Goal: Information Seeking & Learning: Learn about a topic

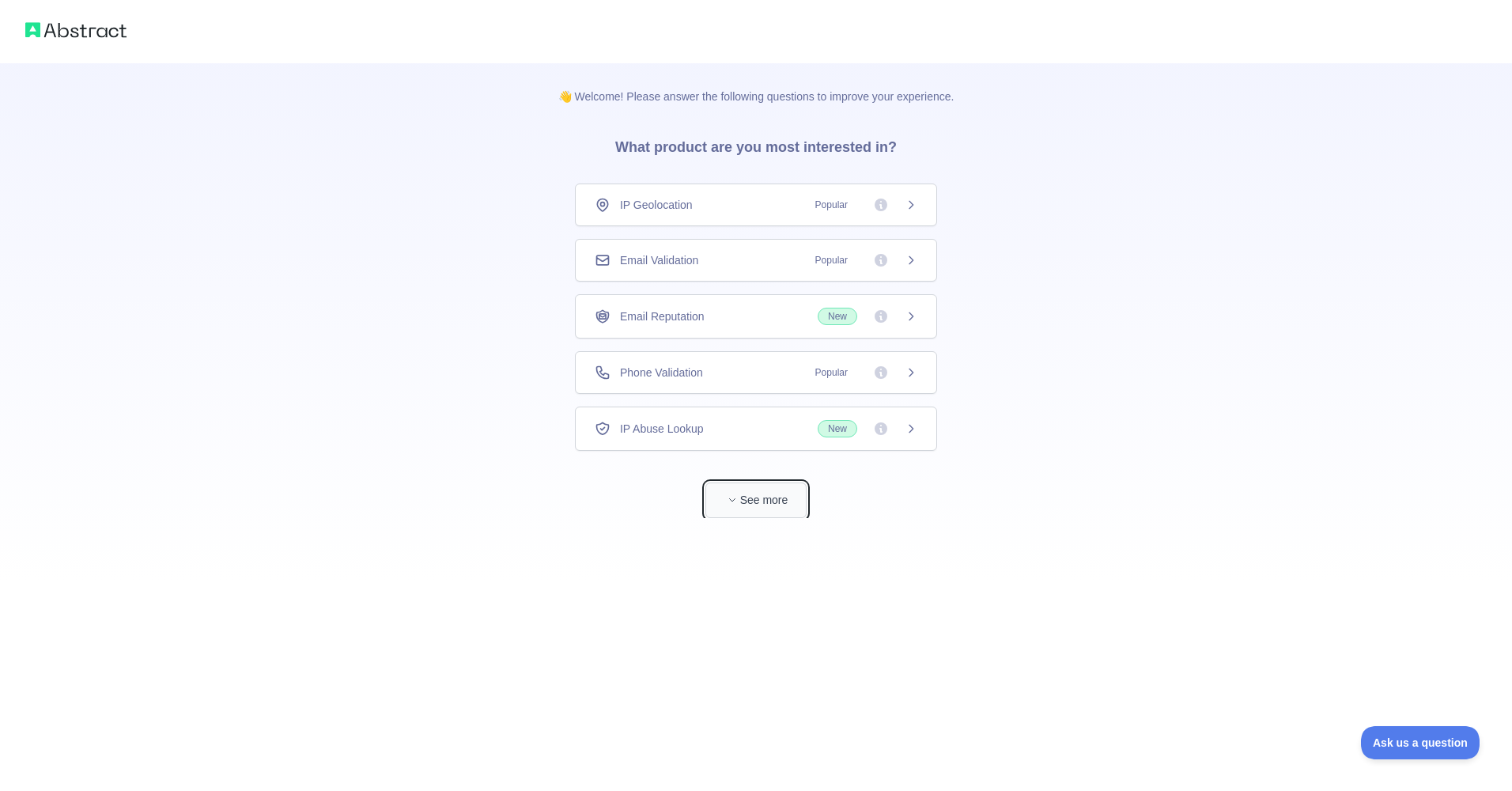
click at [743, 495] on button "See more" at bounding box center [756, 500] width 102 height 36
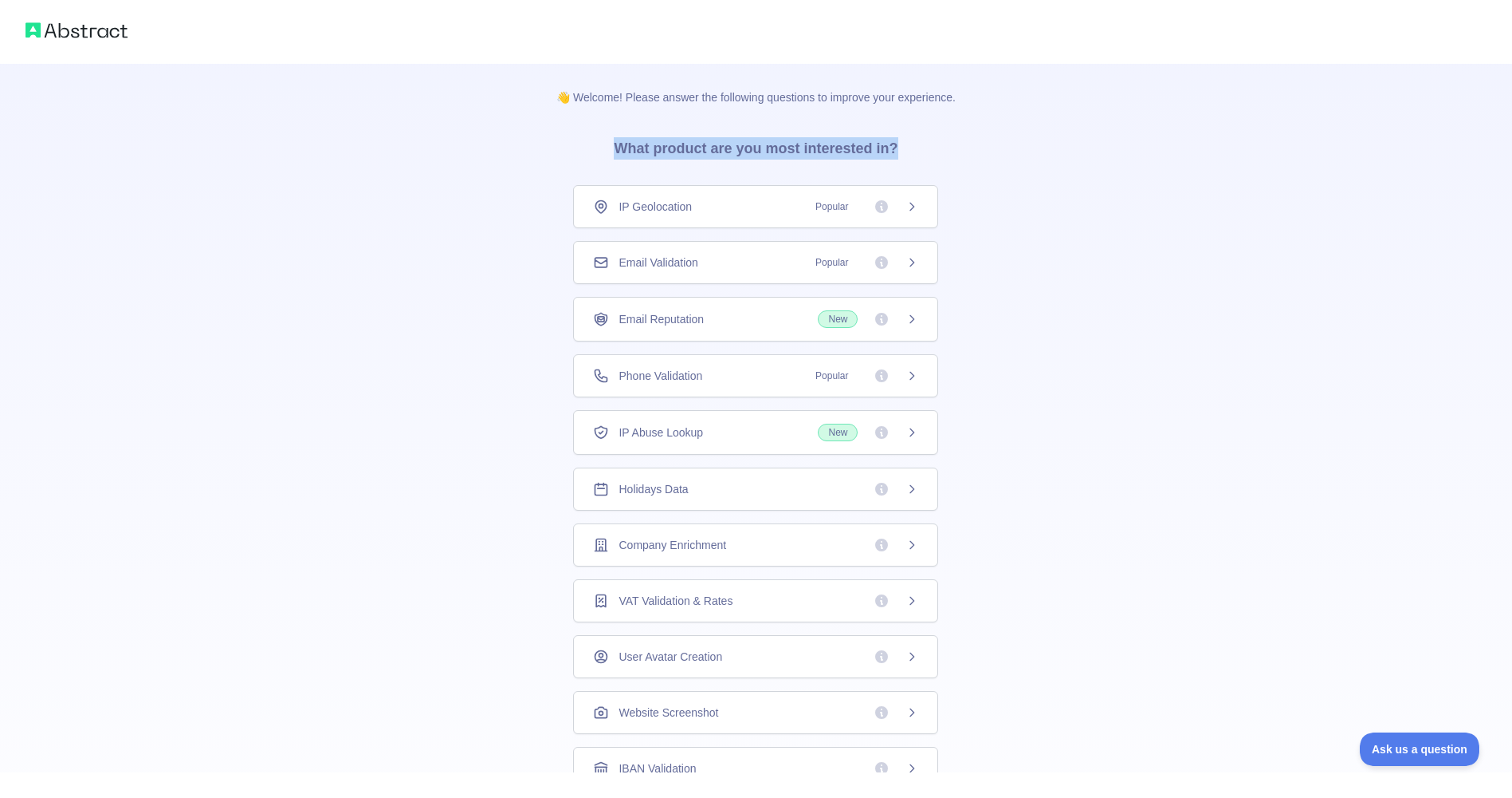
drag, startPoint x: 616, startPoint y: 162, endPoint x: 966, endPoint y: 178, distance: 350.4
click at [964, 178] on div "👋 Welcome! Please answer the following questions to improve your experience. Wh…" at bounding box center [756, 507] width 450 height 887
click at [1024, 208] on div "👋 Welcome! Please answer the following questions to improve your experience. Wh…" at bounding box center [756, 507] width 1512 height 1015
click at [906, 212] on icon at bounding box center [912, 207] width 13 height 13
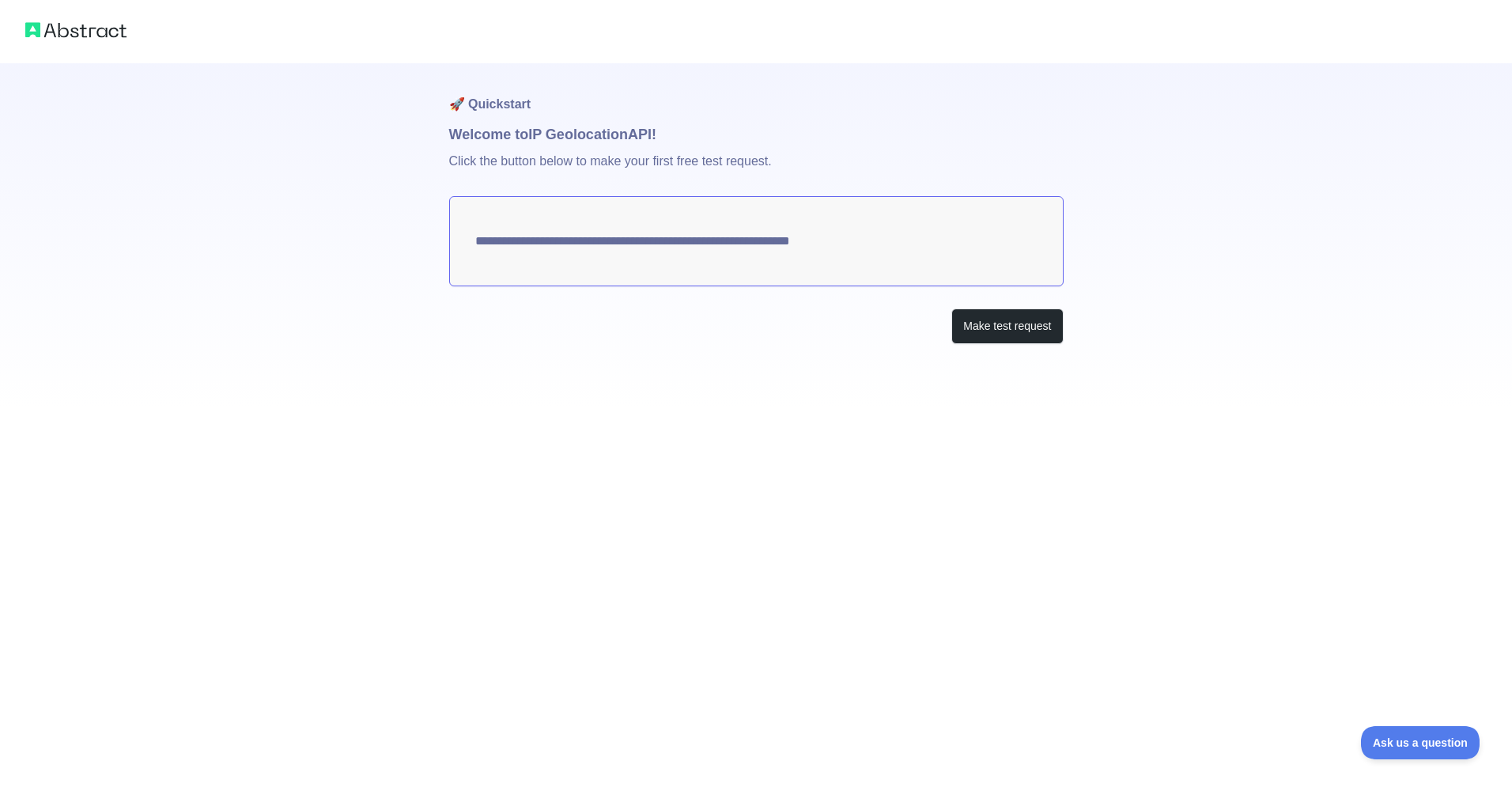
drag, startPoint x: 445, startPoint y: 135, endPoint x: 734, endPoint y: 130, distance: 289.0
click at [734, 130] on div "**********" at bounding box center [756, 203] width 1512 height 407
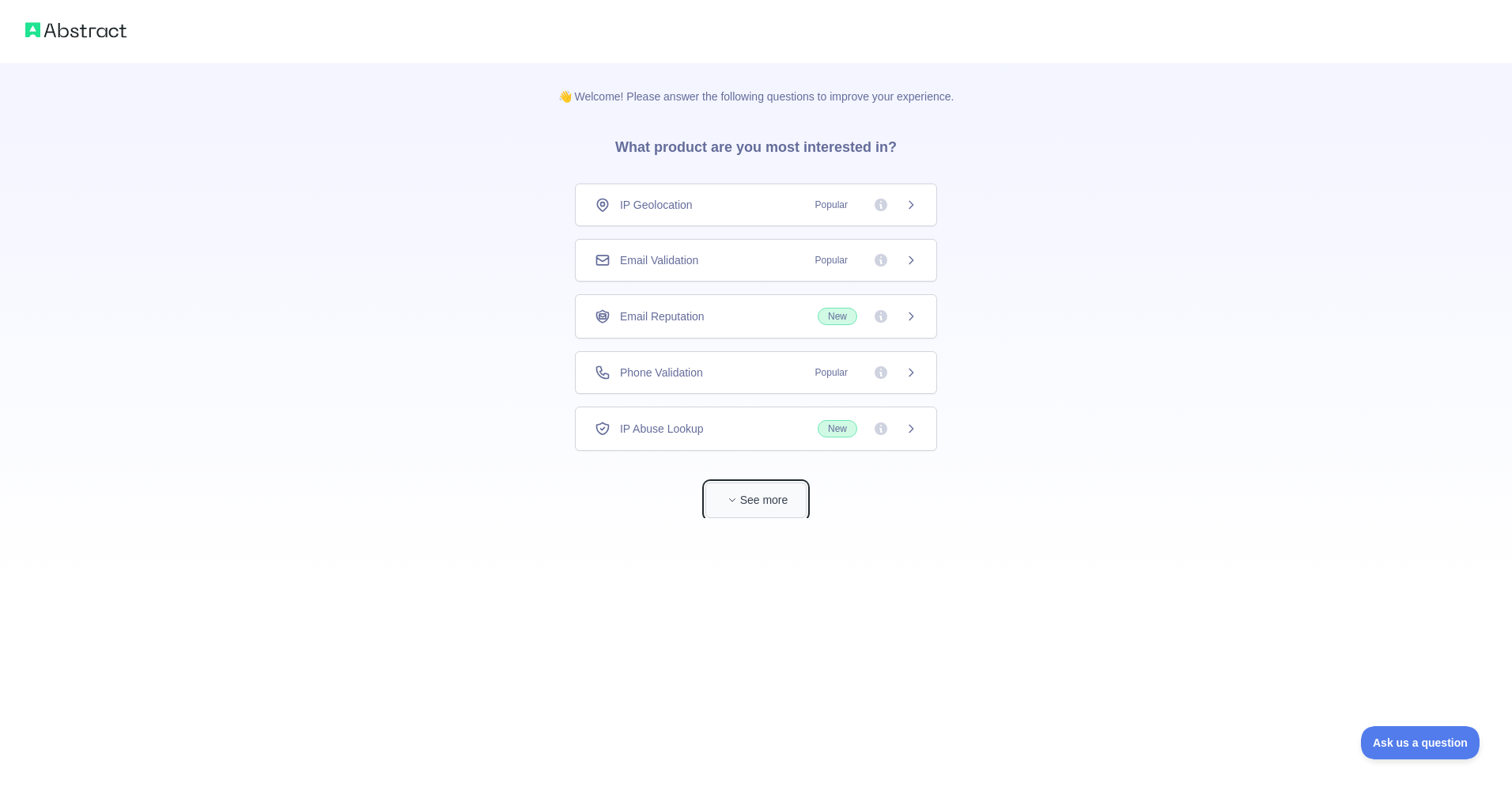
click at [737, 493] on span "button" at bounding box center [733, 500] width 16 height 16
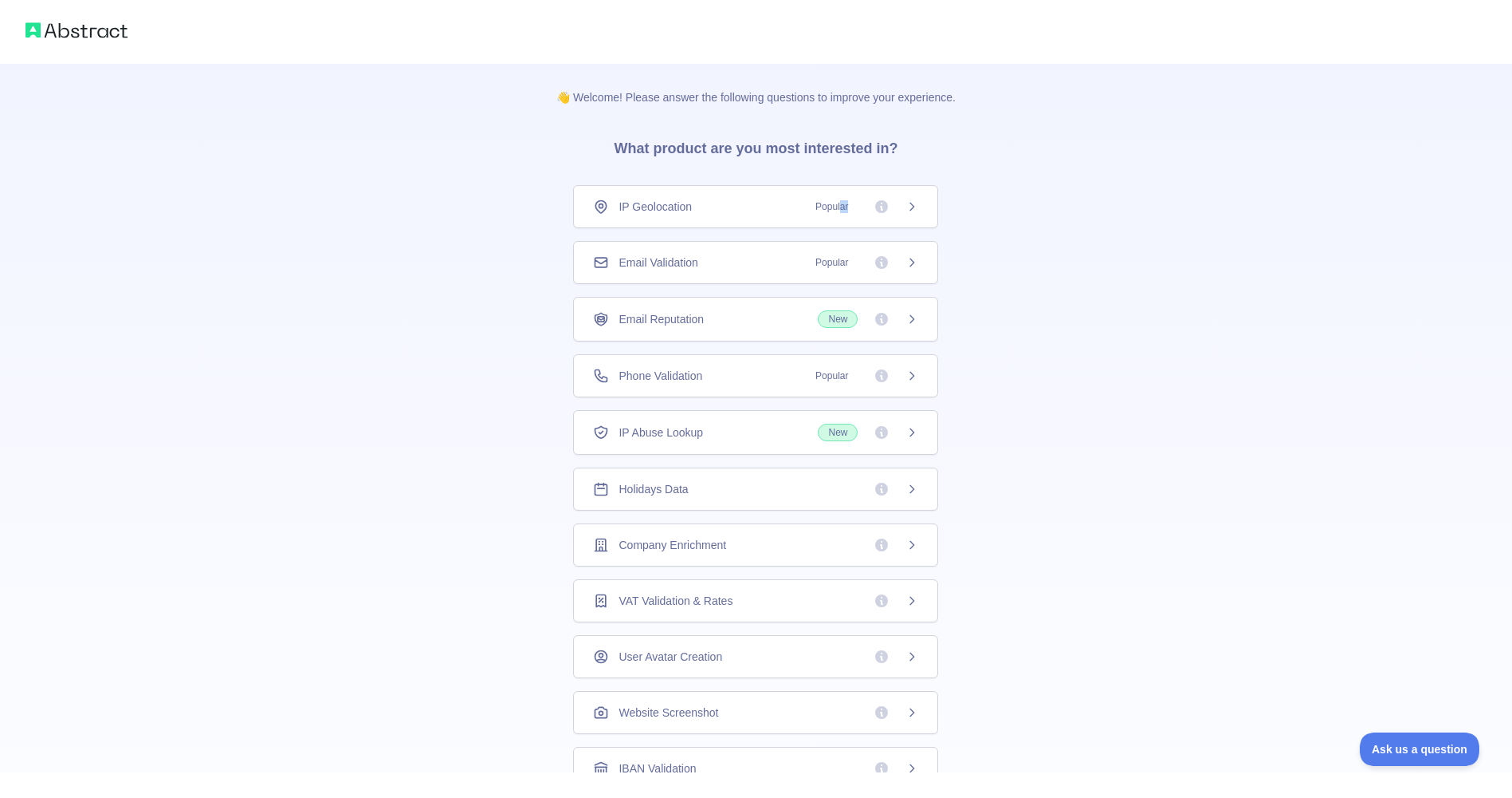
drag, startPoint x: 873, startPoint y: 212, endPoint x: 822, endPoint y: 209, distance: 51.1
click at [822, 209] on span "Popular" at bounding box center [862, 207] width 113 height 16
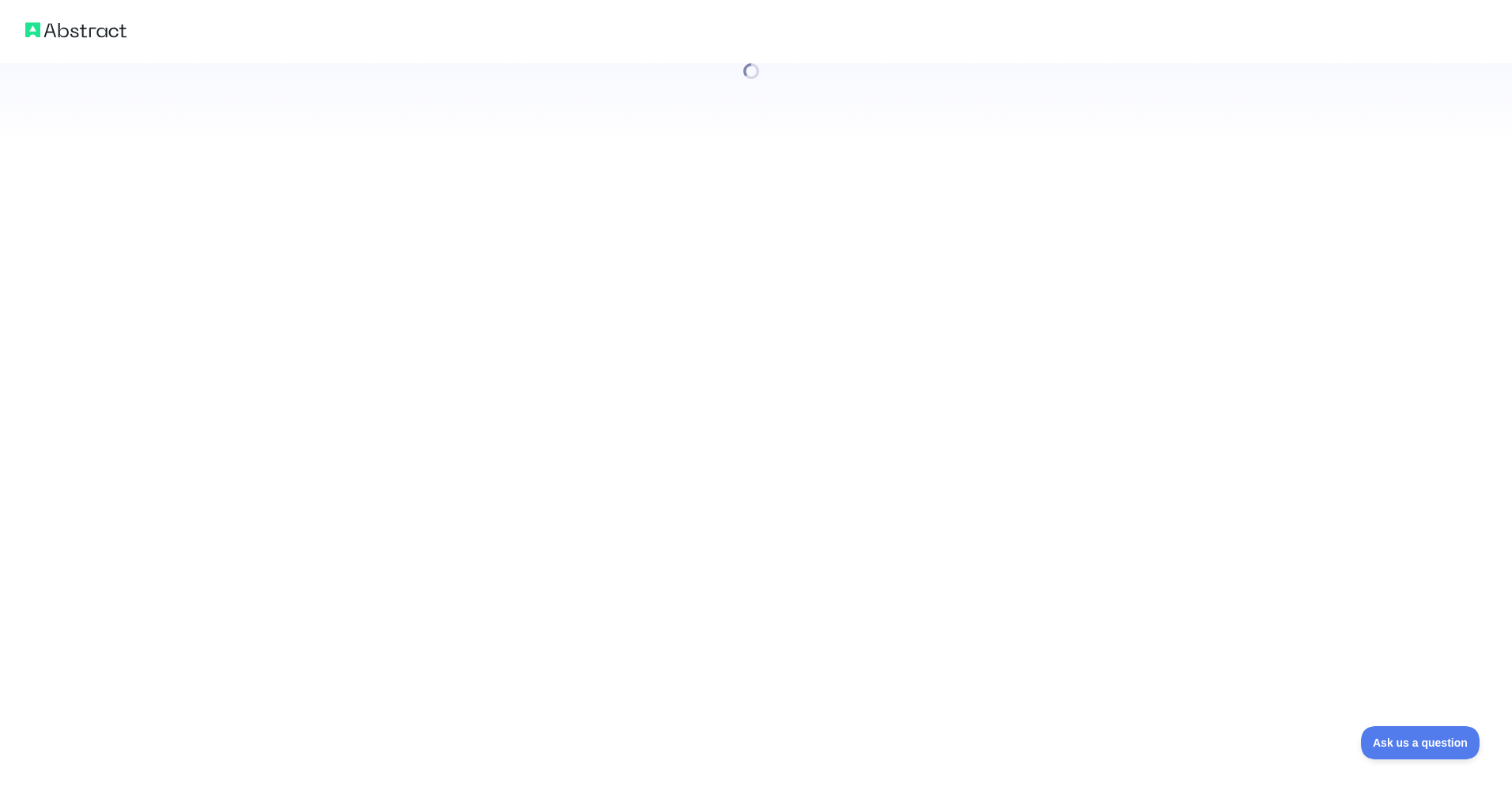
drag, startPoint x: 816, startPoint y: 207, endPoint x: 1120, endPoint y: 240, distance: 305.8
click at [1121, 239] on div at bounding box center [756, 395] width 1512 height 791
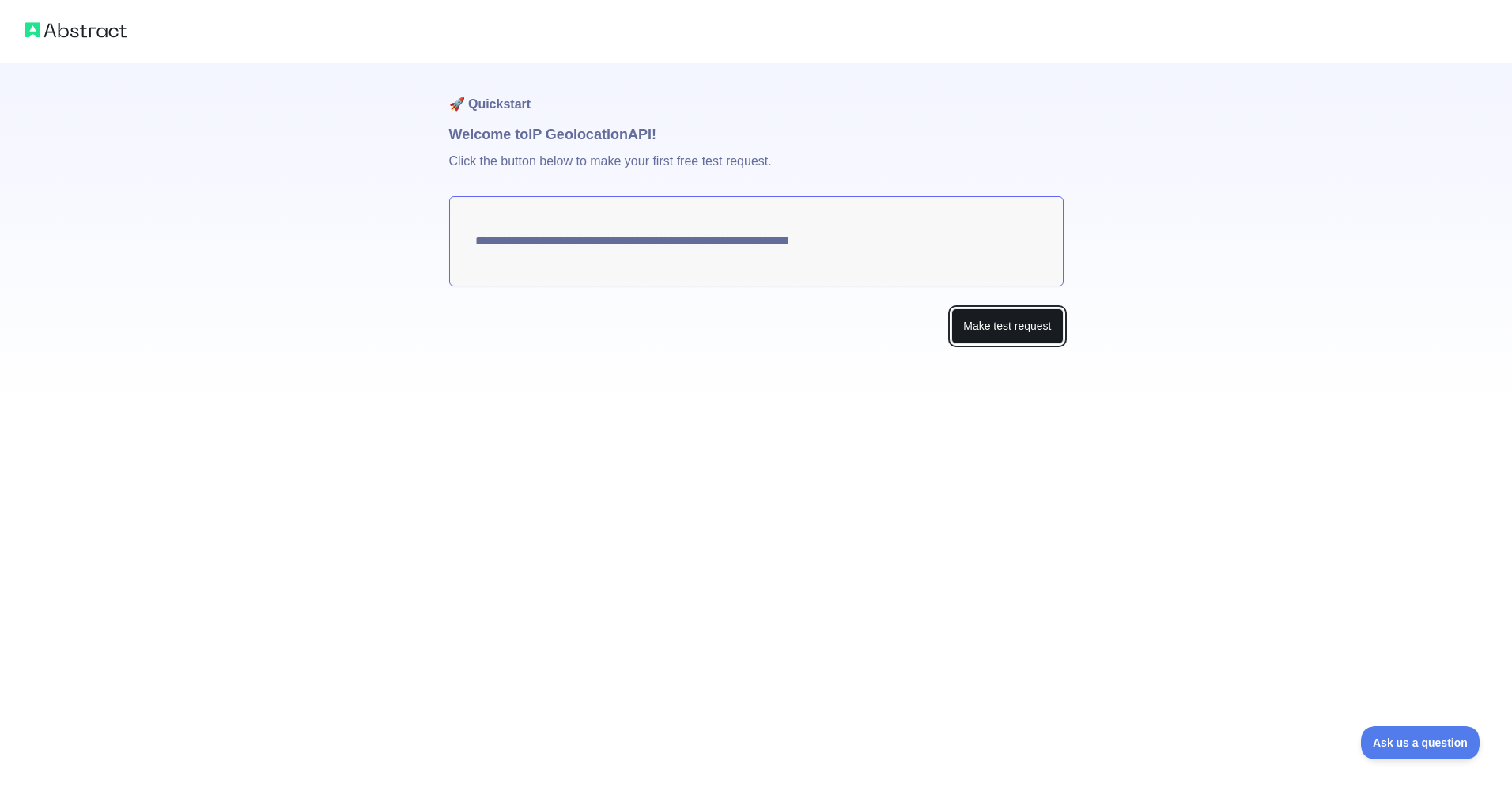
click at [991, 331] on button "Make test request" at bounding box center [1007, 326] width 112 height 36
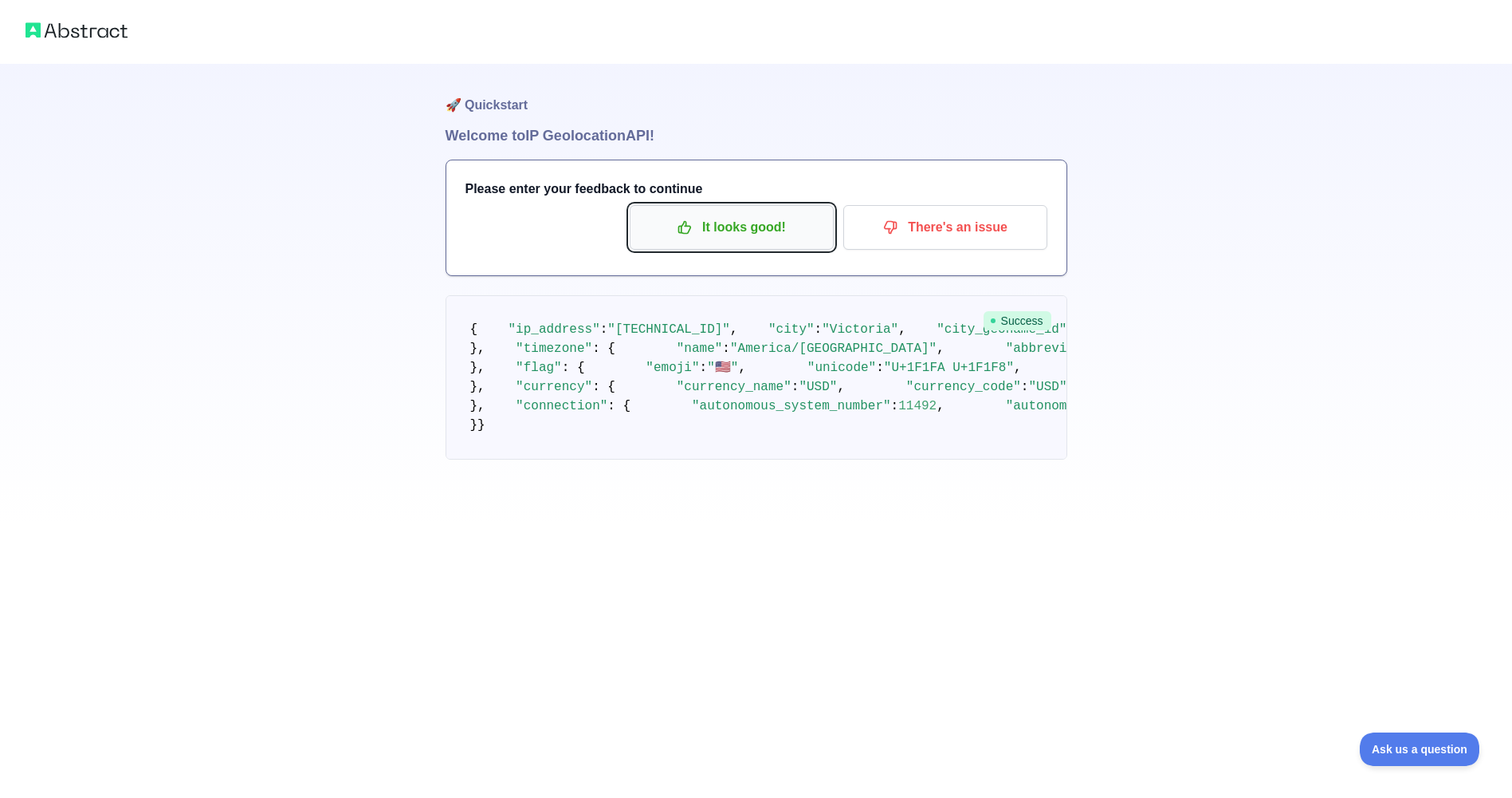
click at [722, 231] on p "It looks good!" at bounding box center [731, 227] width 180 height 27
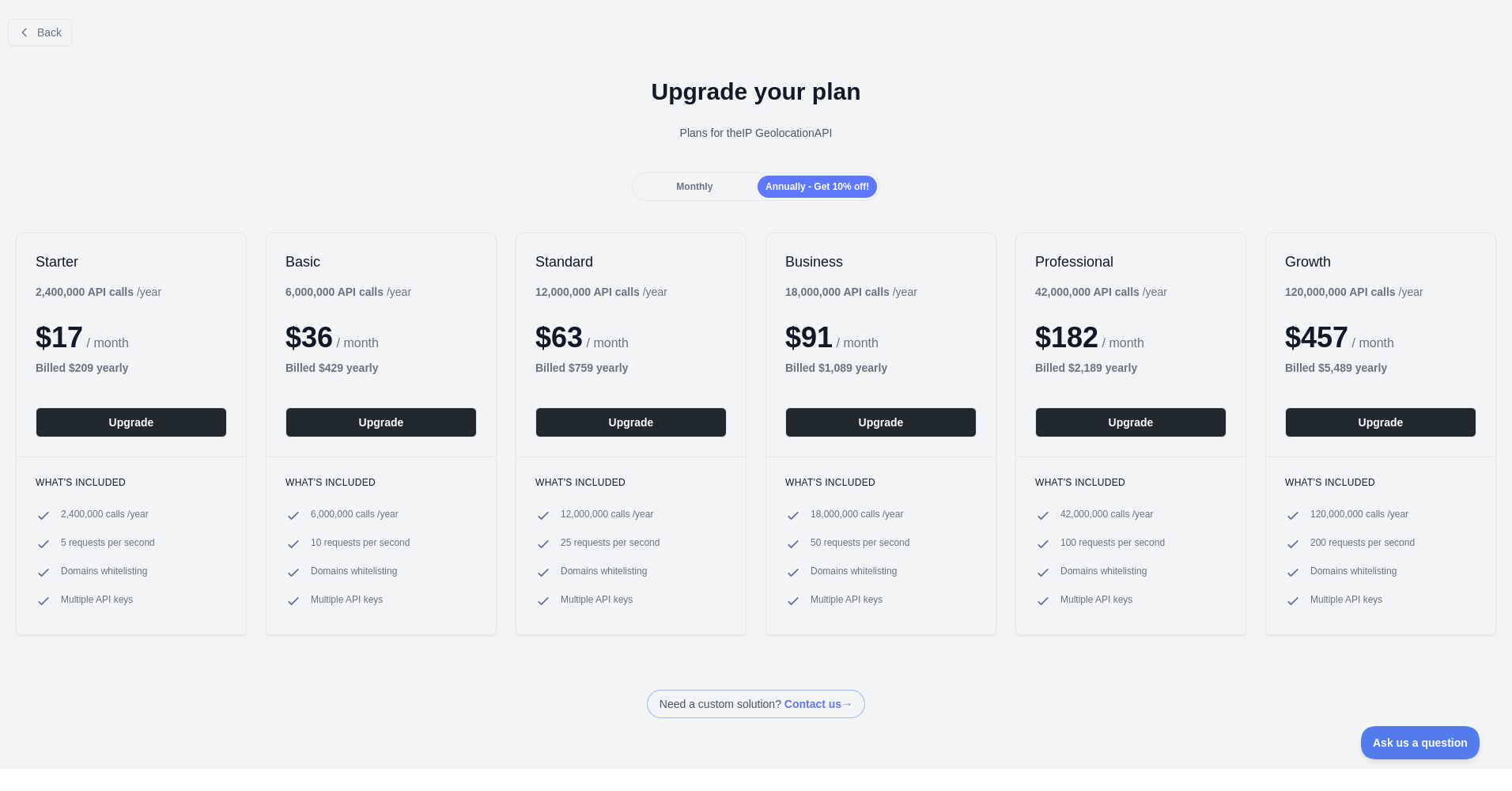
click at [708, 195] on div "Monthly" at bounding box center [694, 186] width 119 height 22
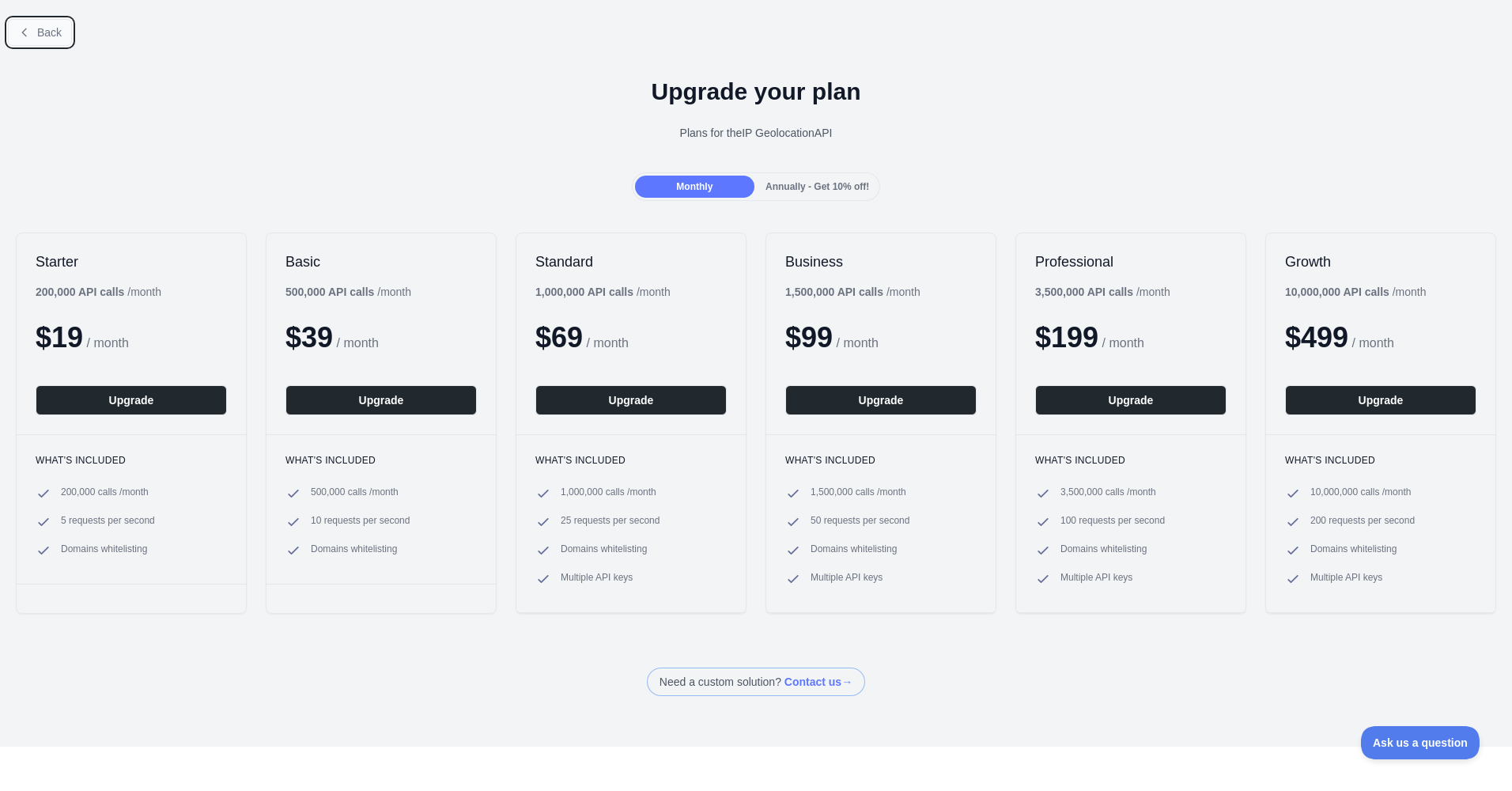
click at [48, 35] on span "Back" at bounding box center [49, 33] width 25 height 13
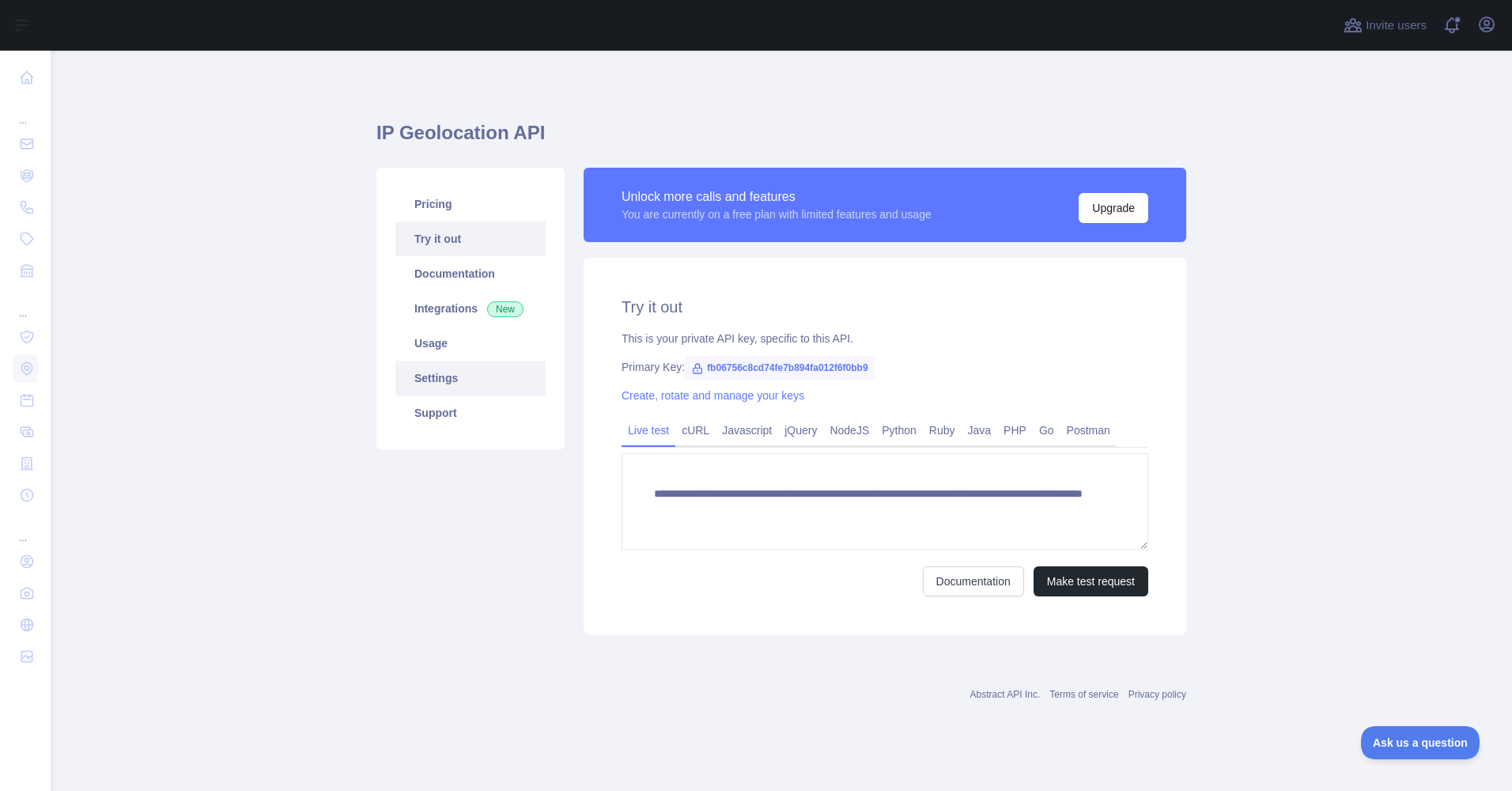
click at [447, 386] on link "Settings" at bounding box center [470, 378] width 150 height 35
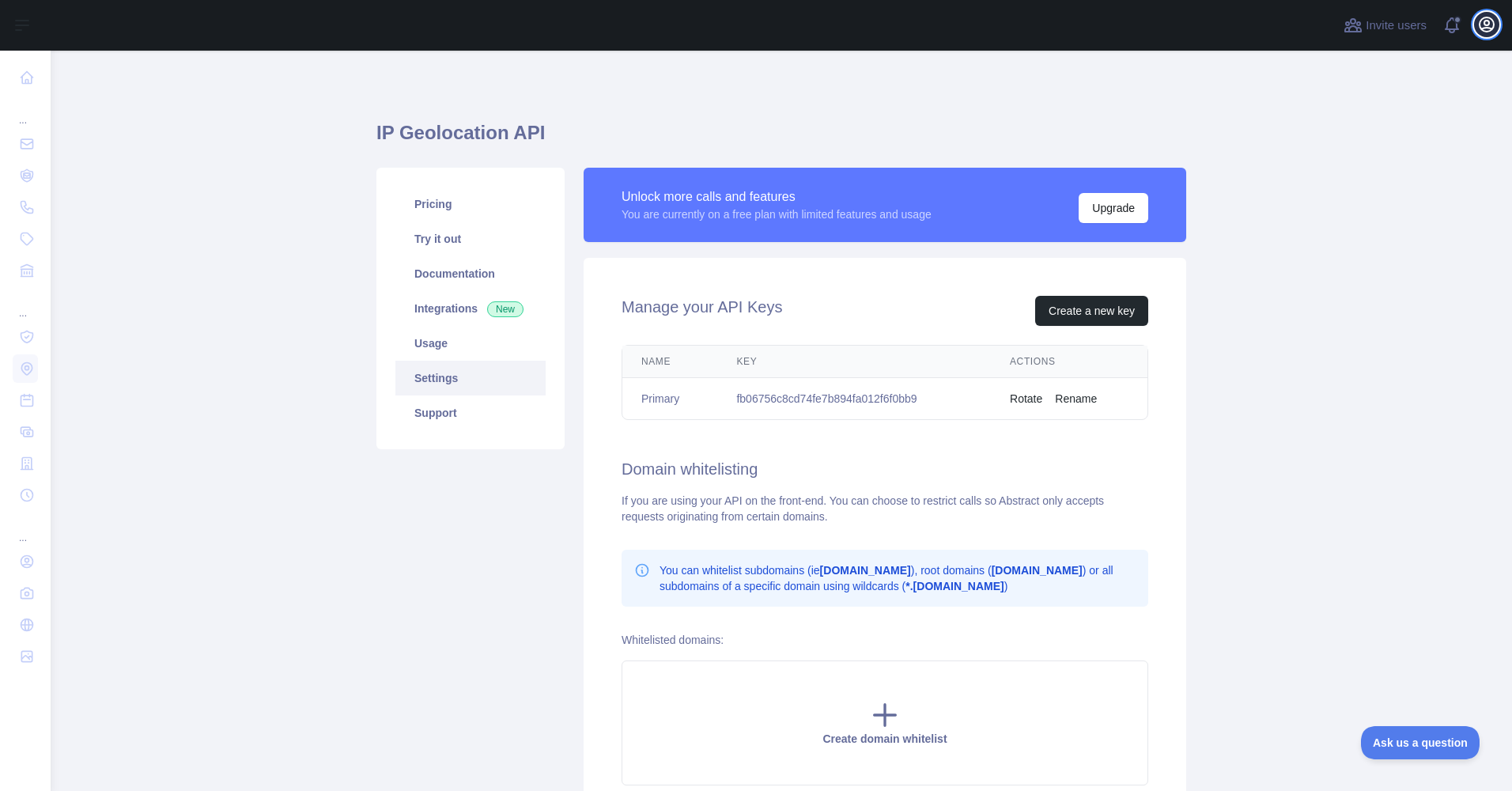
click at [1490, 17] on icon "button" at bounding box center [1487, 25] width 19 height 19
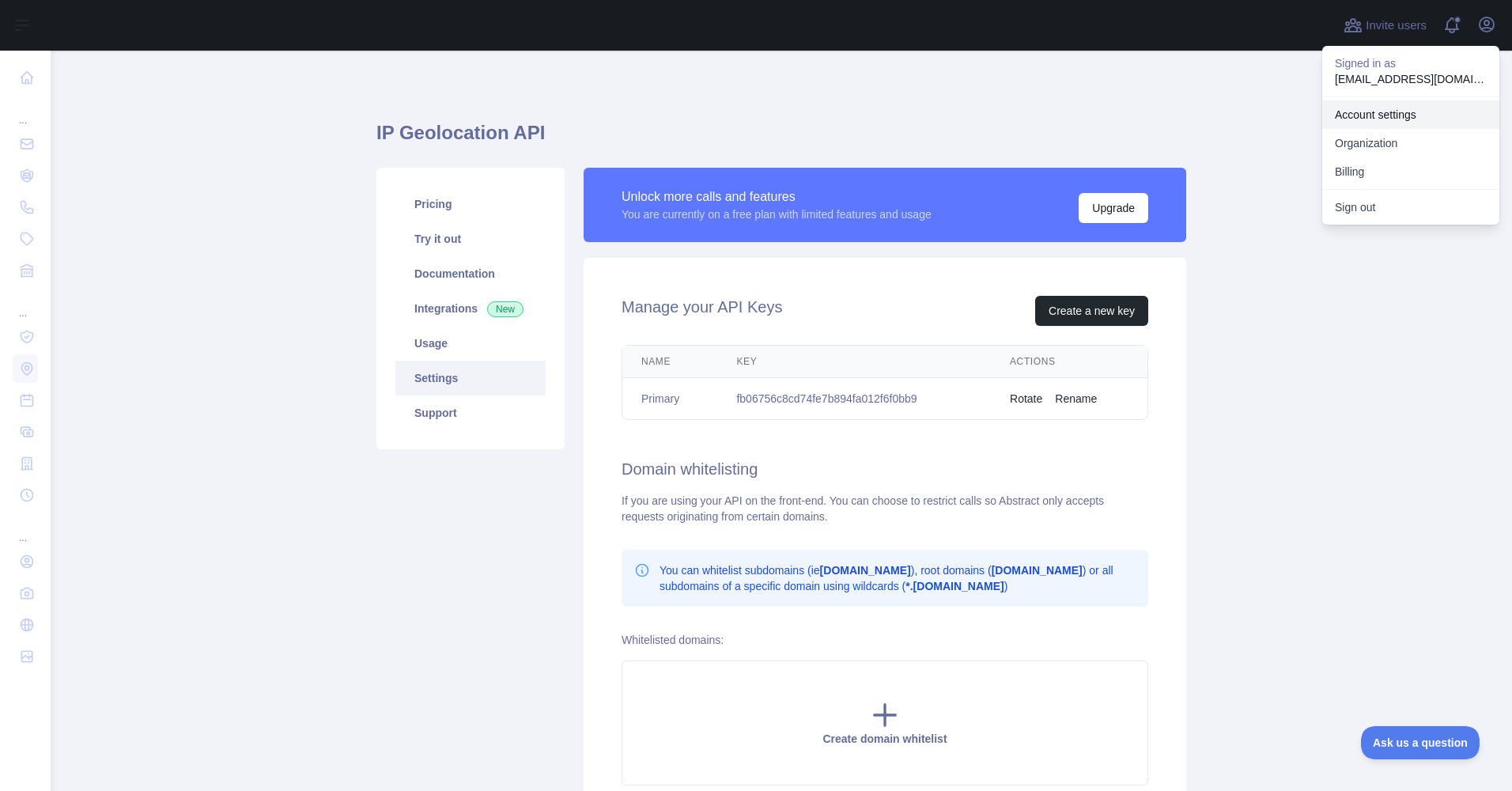
click at [1389, 109] on link "Account settings" at bounding box center [1410, 115] width 177 height 29
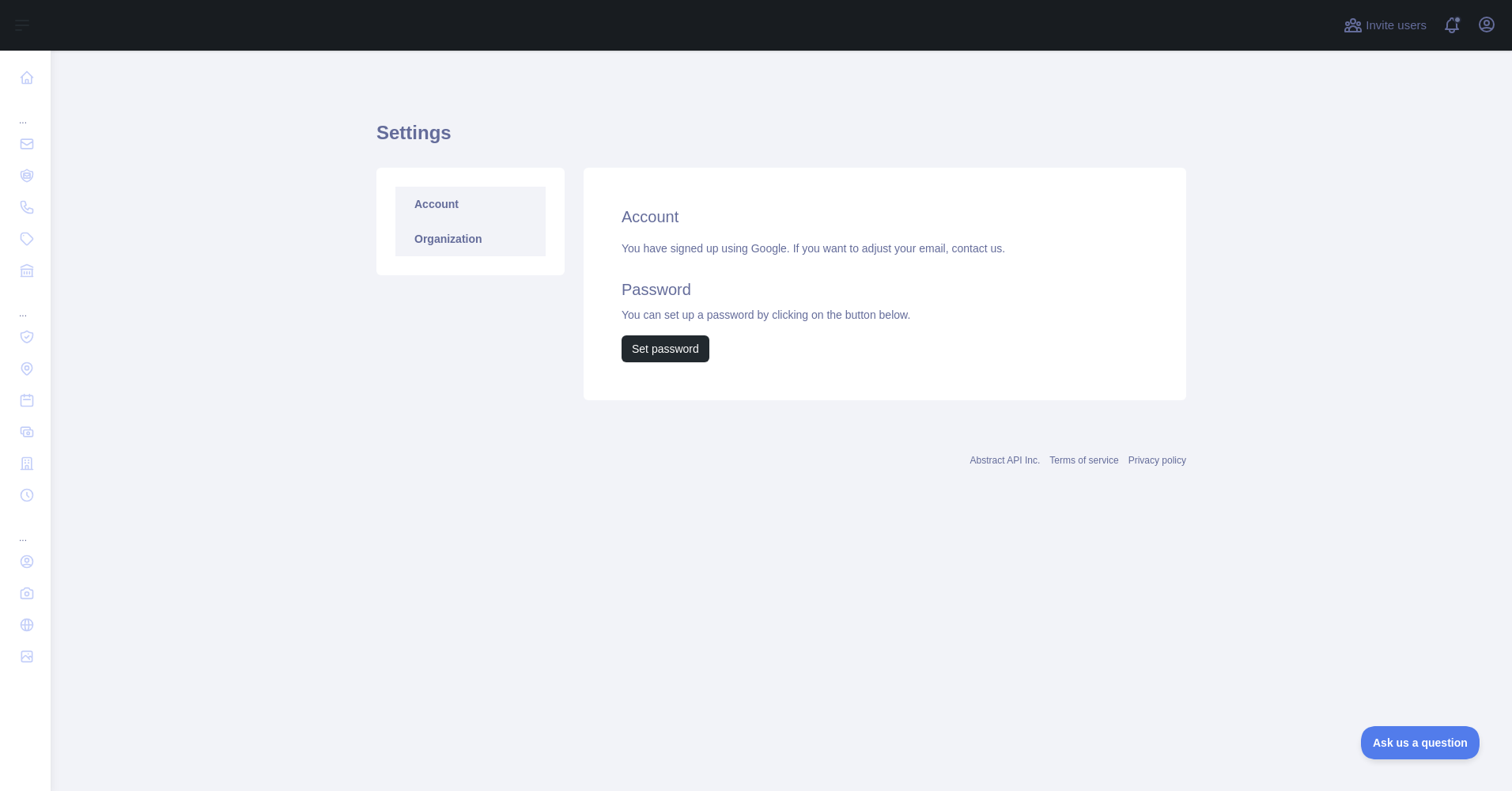
click at [482, 250] on link "Organization" at bounding box center [470, 239] width 150 height 35
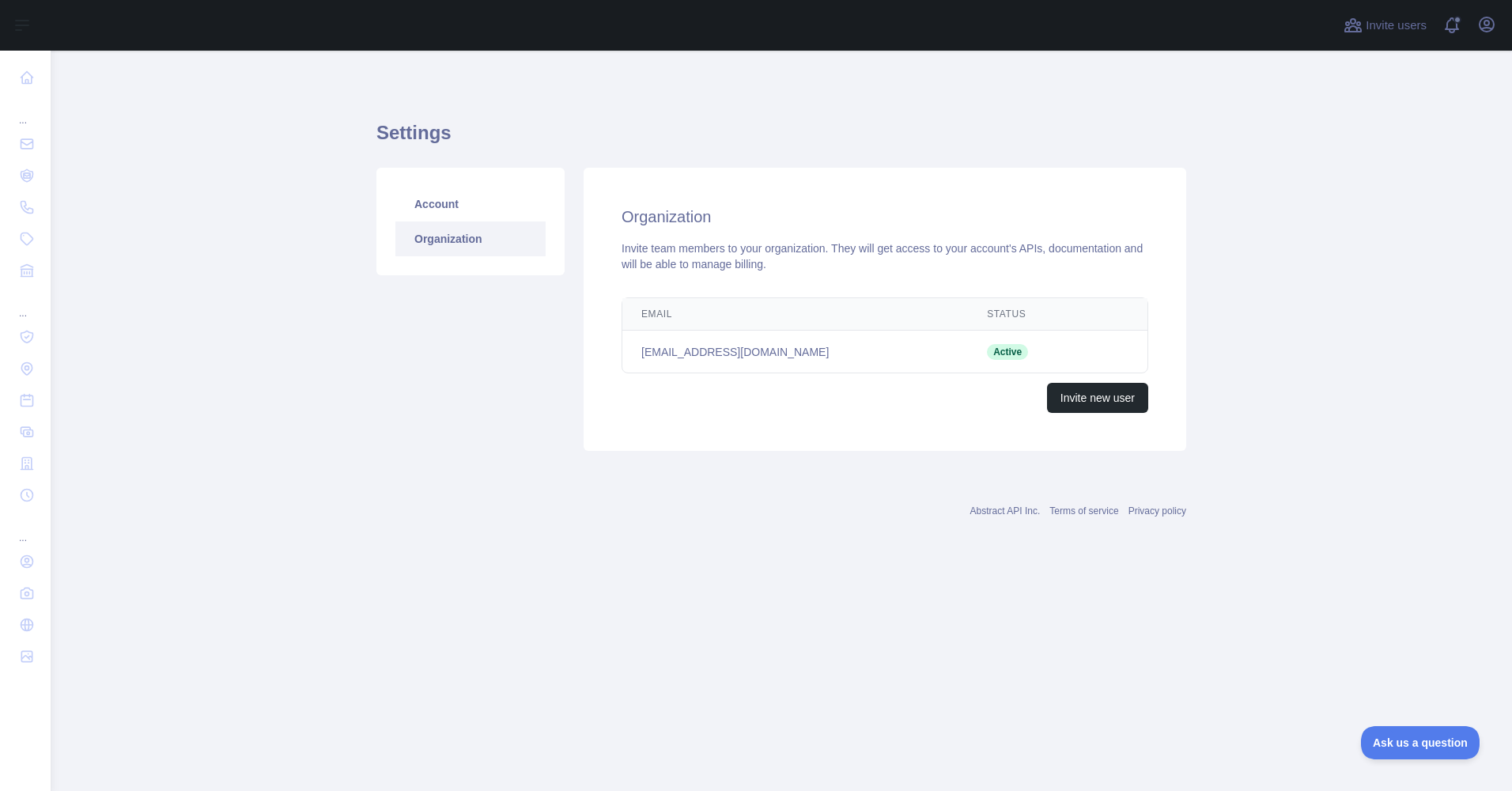
click at [472, 221] on link "Organization" at bounding box center [470, 239] width 150 height 35
click at [452, 209] on link "Account" at bounding box center [470, 204] width 150 height 35
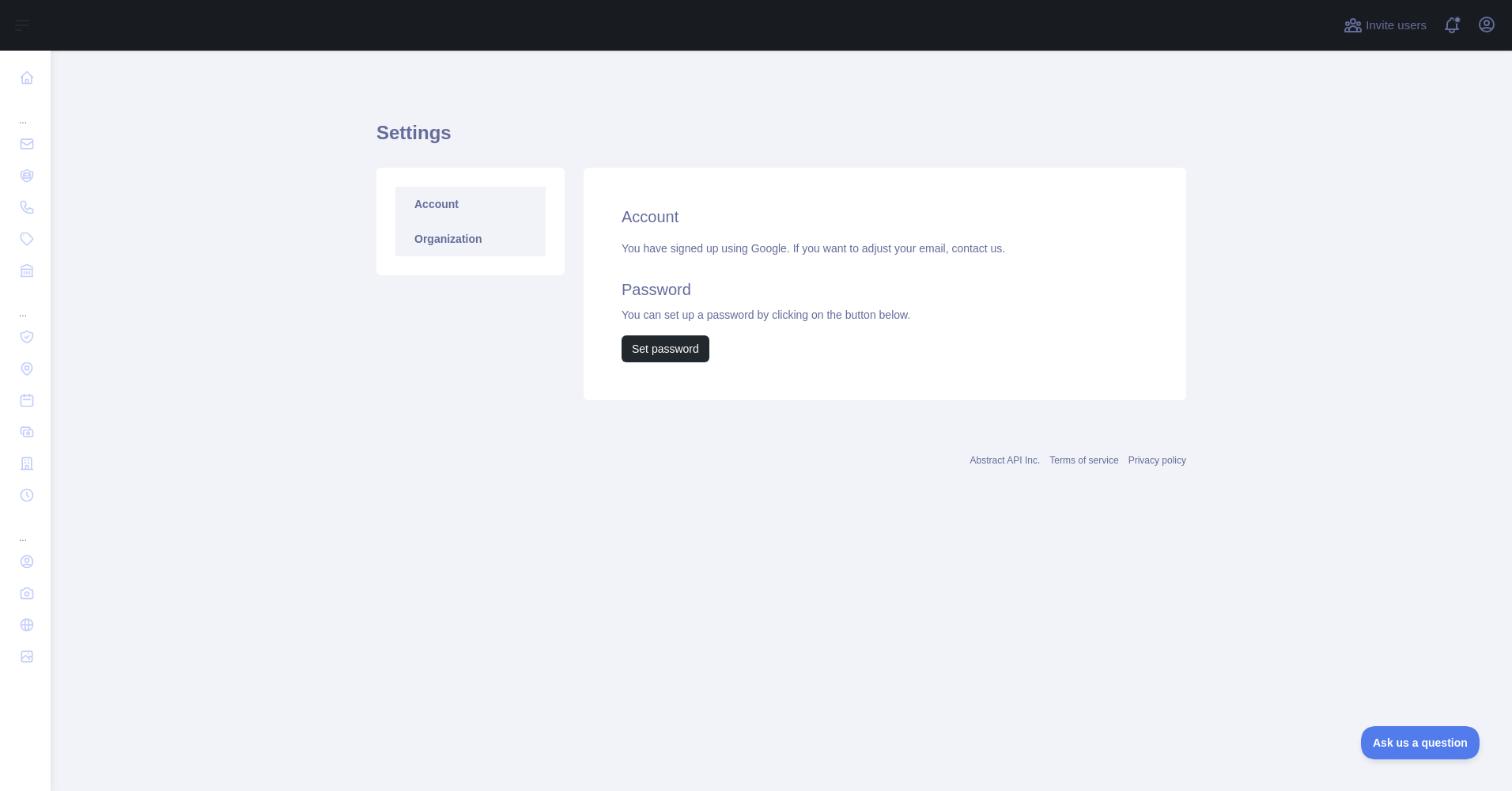
drag, startPoint x: 444, startPoint y: 260, endPoint x: 441, endPoint y: 251, distance: 9.5
click at [444, 259] on div "Account Organization" at bounding box center [470, 221] width 188 height 108
click at [440, 236] on link "Organization" at bounding box center [470, 239] width 150 height 35
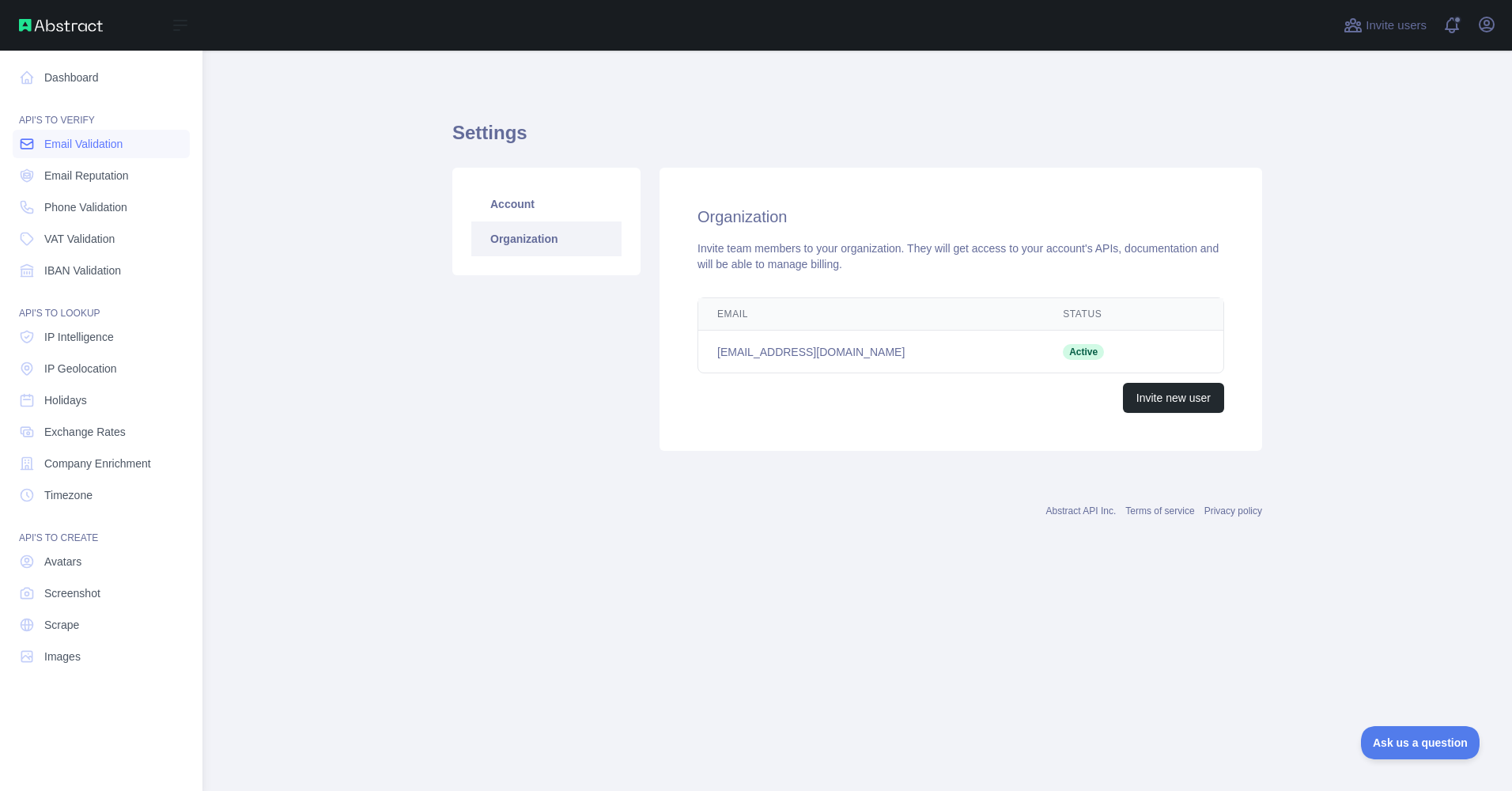
click at [94, 137] on span "Email Validation" at bounding box center [83, 144] width 79 height 16
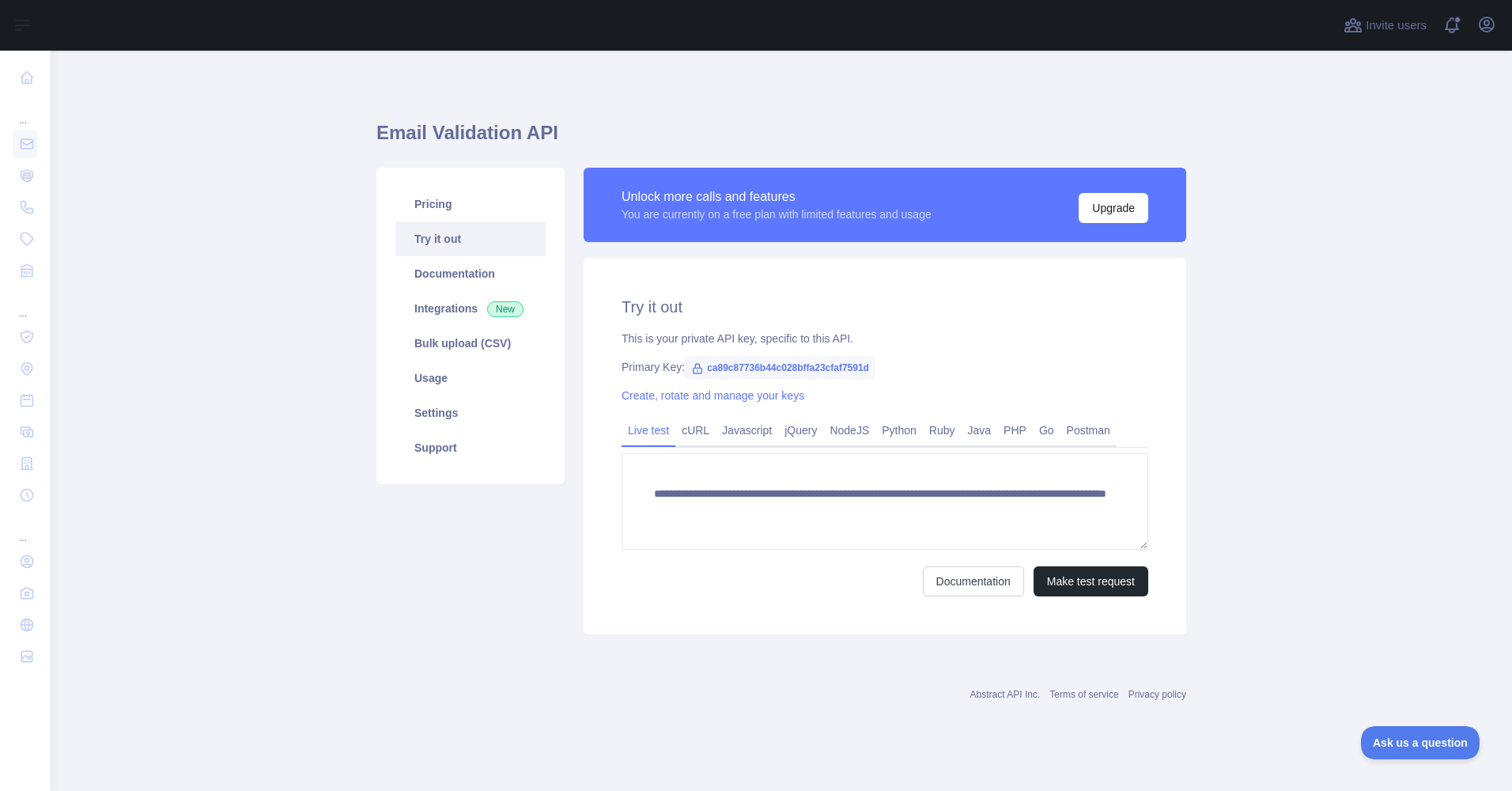
click at [756, 369] on span "ca89c87736b44c028bffa23cfaf7591d" at bounding box center [780, 367] width 190 height 24
drag, startPoint x: 868, startPoint y: 367, endPoint x: 701, endPoint y: 378, distance: 167.4
click at [701, 378] on span "ca89c87736b44c028bffa23cfaf7591d" at bounding box center [780, 367] width 190 height 24
copy span "ca89c87736b44c028bffa23cfaf7591d"
click at [628, 290] on div "**********" at bounding box center [884, 446] width 602 height 376
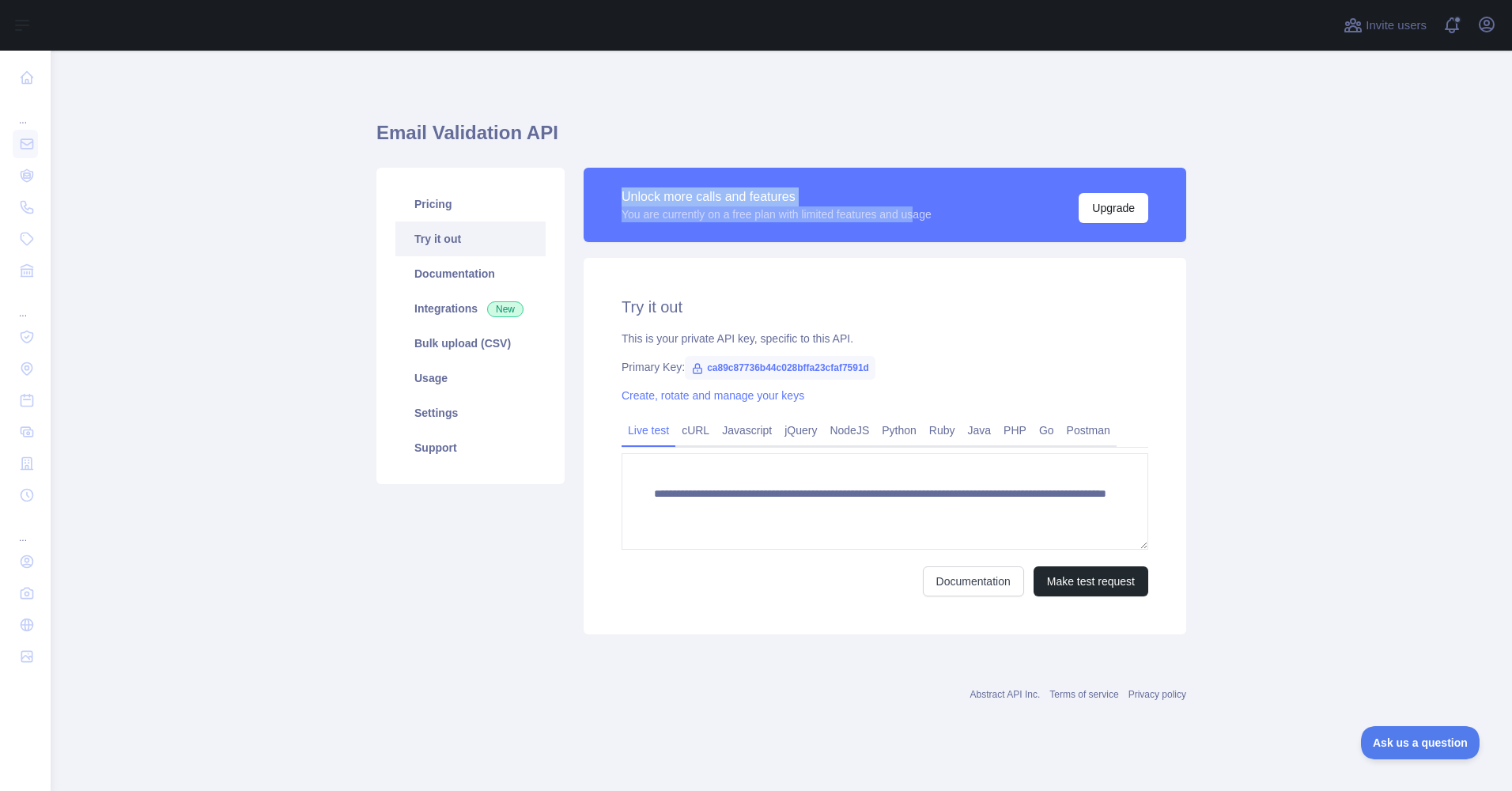
drag, startPoint x: 615, startPoint y: 193, endPoint x: 921, endPoint y: 218, distance: 307.0
click at [921, 218] on div "Unlock more calls and features You are currently on a free plan with limited fe…" at bounding box center [884, 205] width 602 height 75
drag, startPoint x: 921, startPoint y: 218, endPoint x: 688, endPoint y: 240, distance: 234.0
click at [688, 240] on div "Unlock more calls and features You are currently on a free plan with limited fe…" at bounding box center [884, 205] width 602 height 75
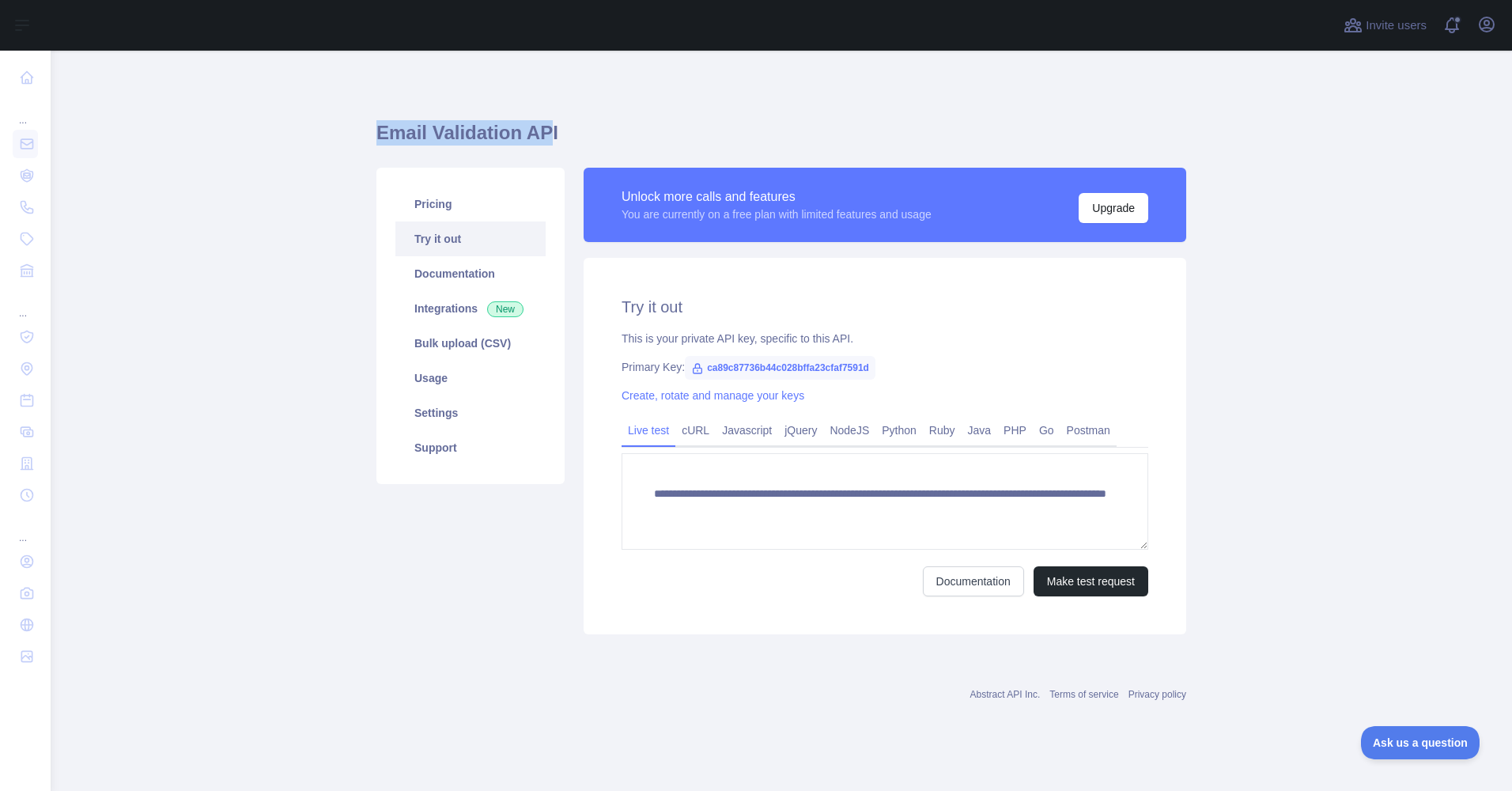
drag, startPoint x: 398, startPoint y: 136, endPoint x: 540, endPoint y: 148, distance: 142.5
click at [540, 148] on main "**********" at bounding box center [782, 420] width 1462 height 740
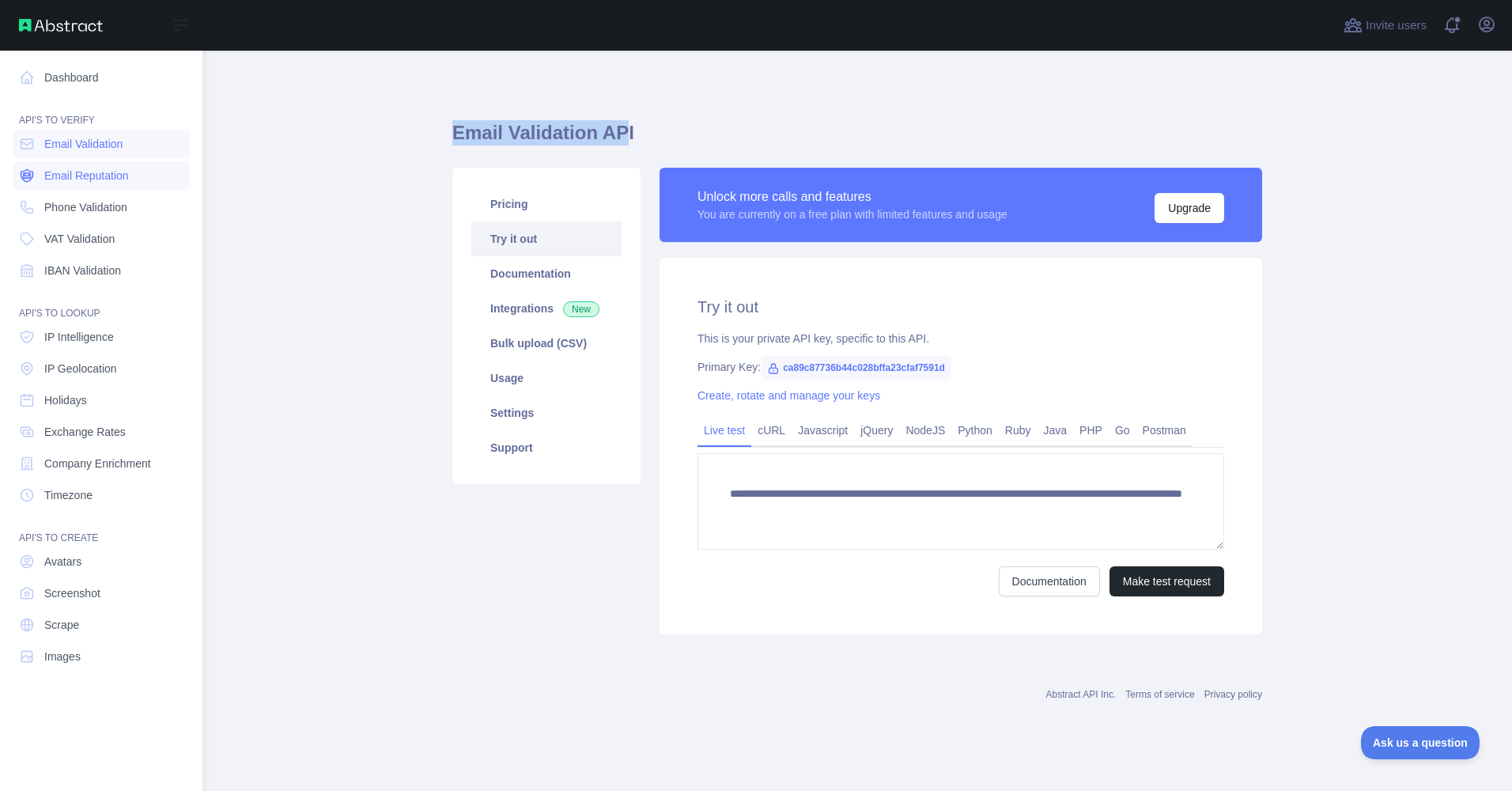
click at [77, 174] on span "Email Reputation" at bounding box center [87, 175] width 85 height 16
click at [127, 211] on span "Phone Validation" at bounding box center [86, 207] width 83 height 16
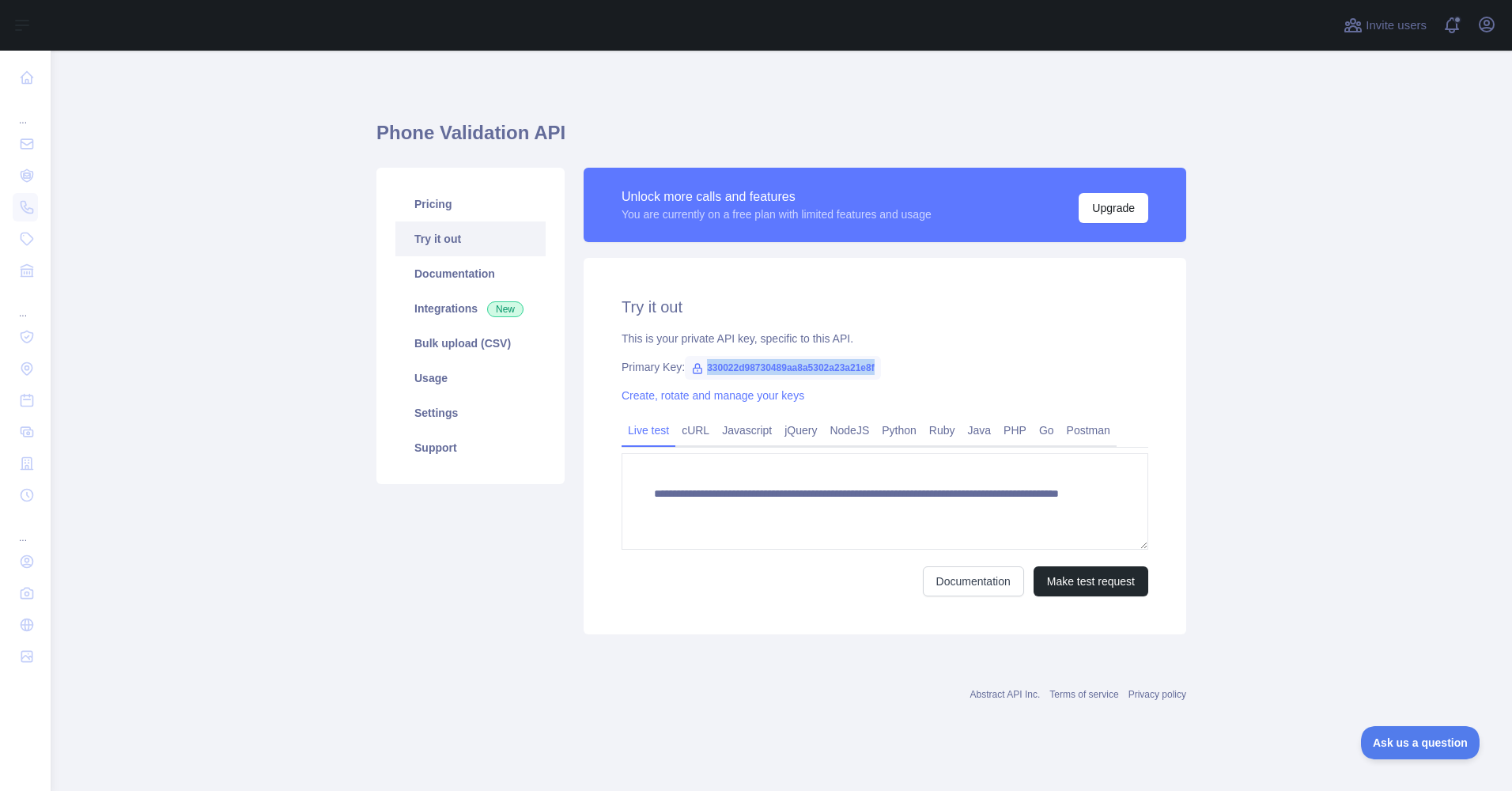
drag, startPoint x: 705, startPoint y: 369, endPoint x: 876, endPoint y: 371, distance: 171.0
click at [876, 371] on span "330022d98730489aa8a5302a23a21e8f" at bounding box center [783, 367] width 196 height 24
copy span "330022d98730489aa8a5302a23a21e8f"
